Goal: Check status: Check status

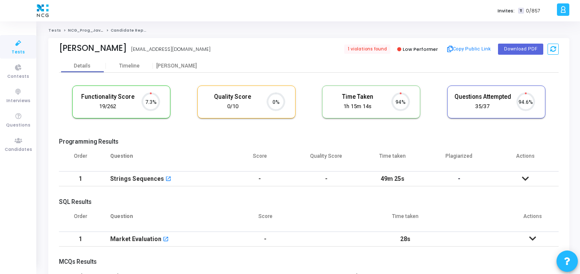
scroll to position [18, 22]
click at [21, 142] on icon at bounding box center [18, 140] width 18 height 11
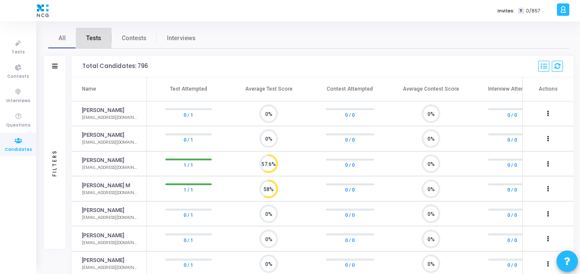
click at [95, 35] on span "Tests" at bounding box center [93, 38] width 15 height 9
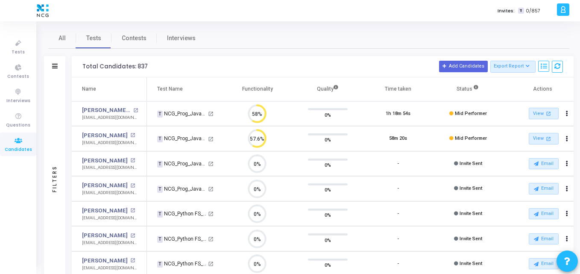
click at [58, 65] on div "Filters" at bounding box center [54, 66] width 21 height 21
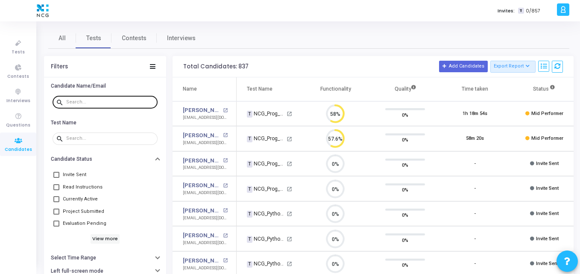
drag, startPoint x: 85, startPoint y: 95, endPoint x: 82, endPoint y: 100, distance: 6.3
click at [82, 100] on div at bounding box center [110, 102] width 88 height 14
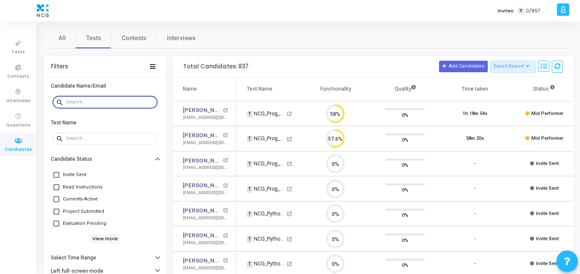
click at [82, 100] on input "text" at bounding box center [110, 102] width 88 height 5
paste input "[EMAIL_ADDRESS][DOMAIN_NAME]"
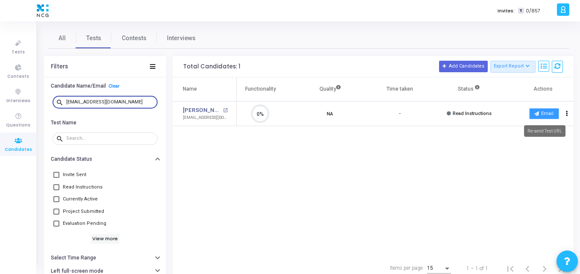
type input "[EMAIL_ADDRESS][DOMAIN_NAME]"
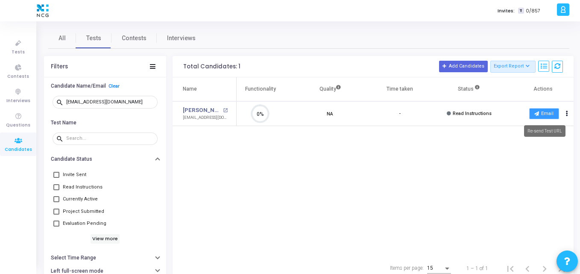
click at [537, 111] on icon at bounding box center [536, 113] width 5 height 5
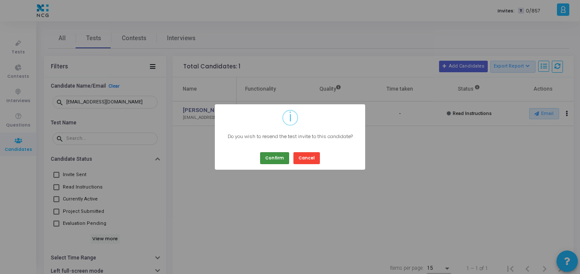
click at [269, 155] on button "Confirm" at bounding box center [274, 158] width 29 height 12
